Goal: Check status: Check status

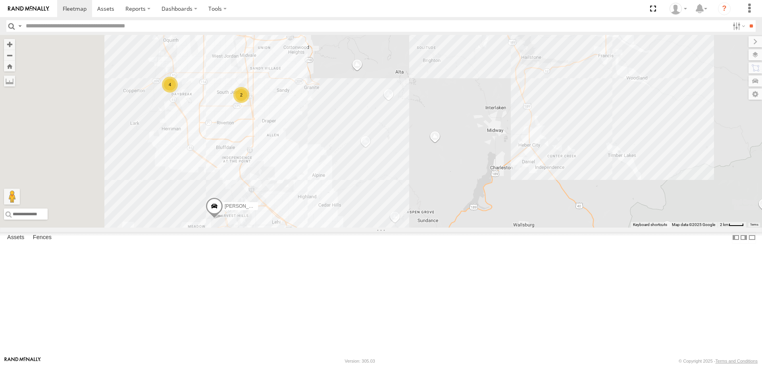
drag, startPoint x: 255, startPoint y: 160, endPoint x: 431, endPoint y: 251, distance: 198.5
click at [431, 227] on div "[PERSON_NAME] 2020 F350 GT2 [PERSON_NAME] 2017 E350 GT1 [PERSON_NAME] -2017 F15…" at bounding box center [381, 131] width 762 height 192
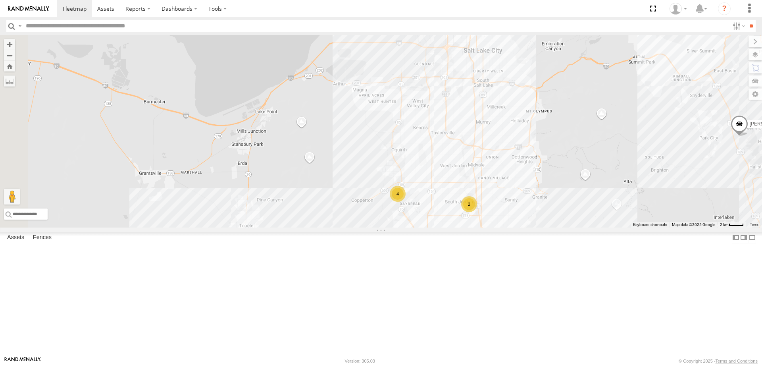
drag, startPoint x: 542, startPoint y: 296, endPoint x: 504, endPoint y: 210, distance: 93.8
click at [510, 216] on div "[PERSON_NAME] 2020 F350 GT2 [PERSON_NAME] 2017 E350 GT1 [PERSON_NAME] -2017 F15…" at bounding box center [381, 131] width 762 height 192
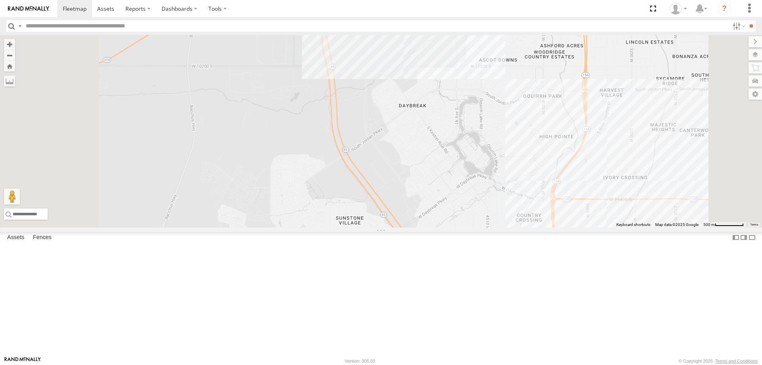
drag, startPoint x: 420, startPoint y: 119, endPoint x: 456, endPoint y: 218, distance: 105.4
click at [456, 218] on div "[PERSON_NAME] 2020 F350 GT2 [PERSON_NAME] 2017 E350 GT1 [PERSON_NAME] -2017 F15…" at bounding box center [381, 131] width 762 height 192
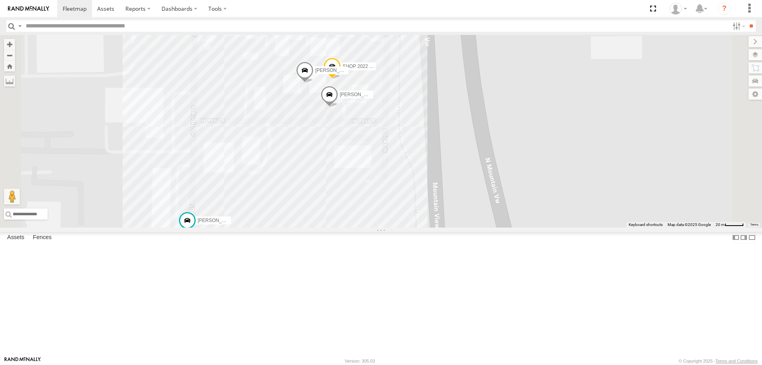
drag, startPoint x: 453, startPoint y: 223, endPoint x: 474, endPoint y: 300, distance: 79.7
click at [474, 227] on div "[PERSON_NAME] 2020 F350 GT2 [PERSON_NAME] 2017 E350 GT1 [PERSON_NAME] -2017 F15…" at bounding box center [381, 131] width 762 height 192
